Goal: Task Accomplishment & Management: Complete application form

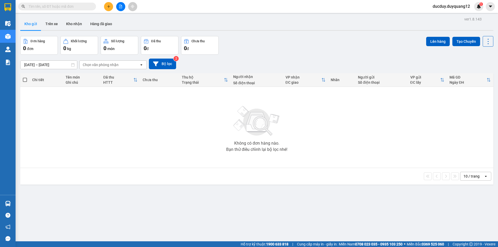
click at [107, 5] on icon "plus" at bounding box center [109, 7] width 4 height 4
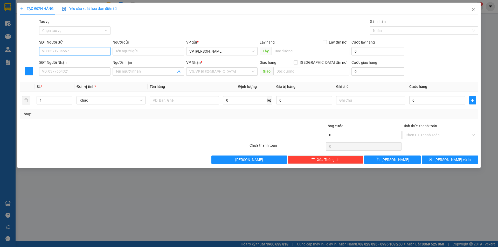
click at [82, 51] on input "SĐT Người Gửi" at bounding box center [74, 51] width 71 height 8
click at [83, 63] on div "0964482898 - A" at bounding box center [74, 62] width 65 height 6
type input "0964482898"
type input "A"
checkbox input "true"
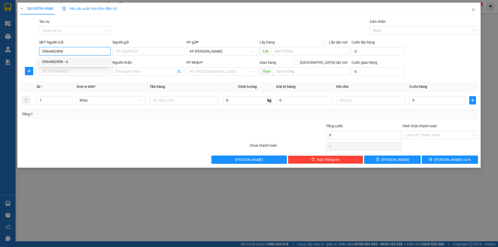
type input "VPHN"
type input "0964482898"
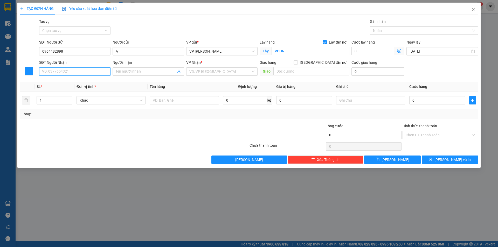
click at [98, 72] on input "SĐT Người Nhận" at bounding box center [74, 71] width 71 height 8
click at [52, 78] on div "0985148324 - B" at bounding box center [74, 82] width 71 height 8
type input "0985148324"
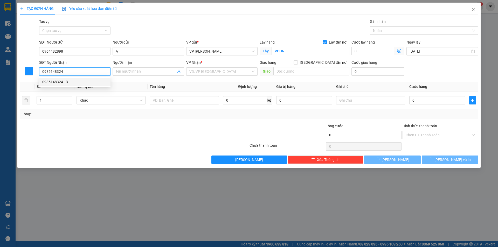
type input "B"
checkbox input "true"
type input "NMXM [PERSON_NAME]"
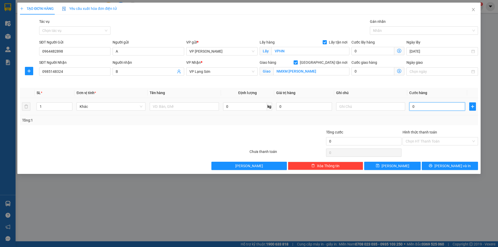
click at [426, 108] on input "0" at bounding box center [438, 107] width 56 height 8
type input "5"
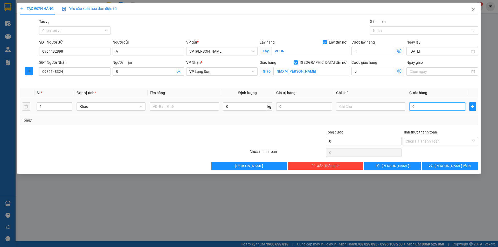
type input "5"
type input "55"
type input "55.000"
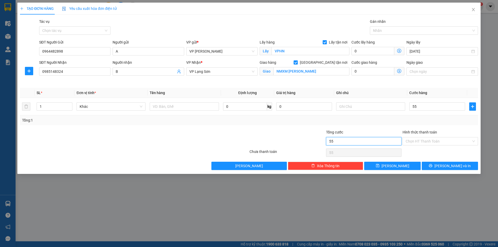
type input "55.000"
click at [341, 143] on input "55.000" at bounding box center [364, 141] width 76 height 8
click at [360, 106] on input "text" at bounding box center [370, 107] width 69 height 8
click at [360, 107] on input "text" at bounding box center [370, 107] width 69 height 8
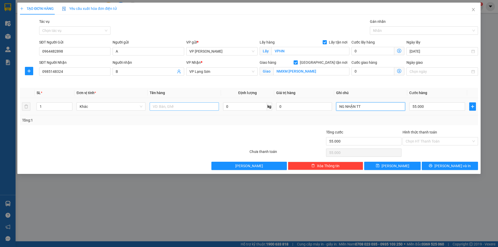
type input "NG NHẬN TT"
click at [165, 107] on input "text" at bounding box center [184, 107] width 69 height 8
type input "GIẤY TỜ"
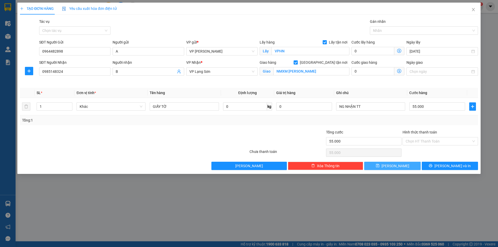
click at [402, 165] on button "[PERSON_NAME]" at bounding box center [392, 166] width 56 height 8
checkbox input "false"
type input "0"
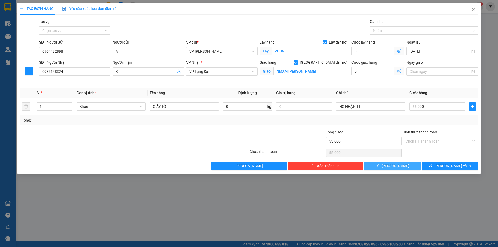
type input "0"
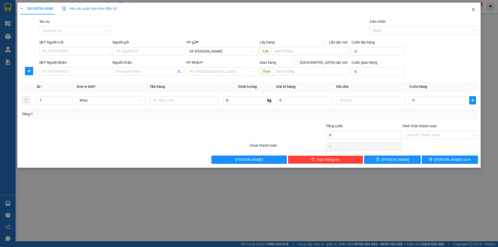
click at [474, 9] on icon "close" at bounding box center [473, 9] width 3 height 3
